Goal: Information Seeking & Learning: Learn about a topic

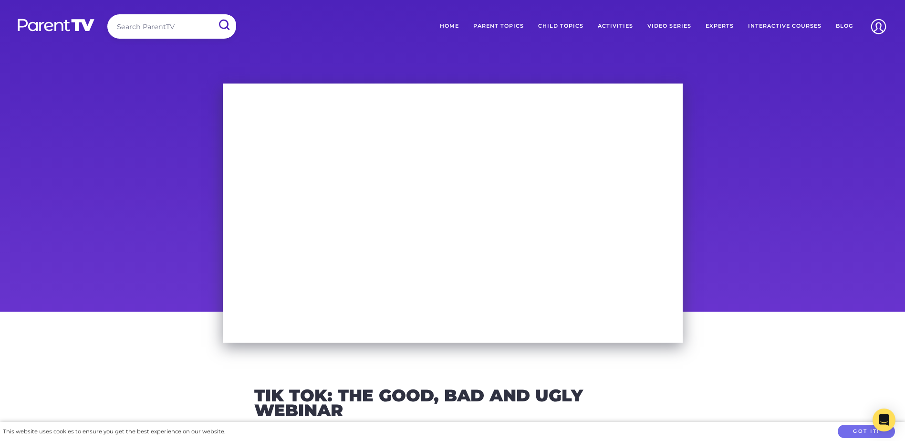
click at [570, 27] on link "Child Topics" at bounding box center [561, 26] width 60 height 24
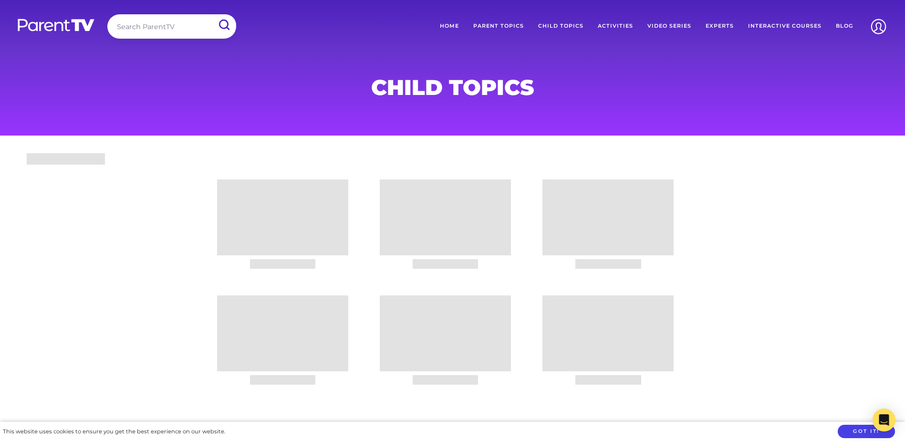
click at [856, 430] on button "Got it!" at bounding box center [866, 432] width 57 height 14
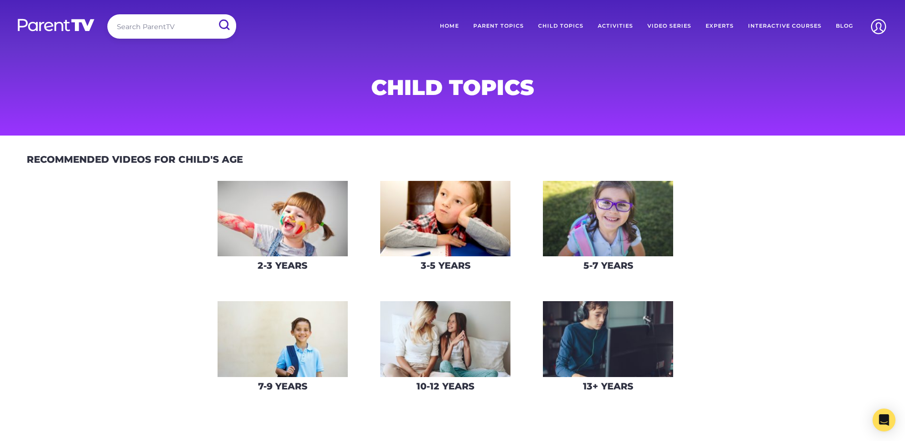
click at [630, 335] on img at bounding box center [608, 339] width 130 height 76
